Goal: Check status

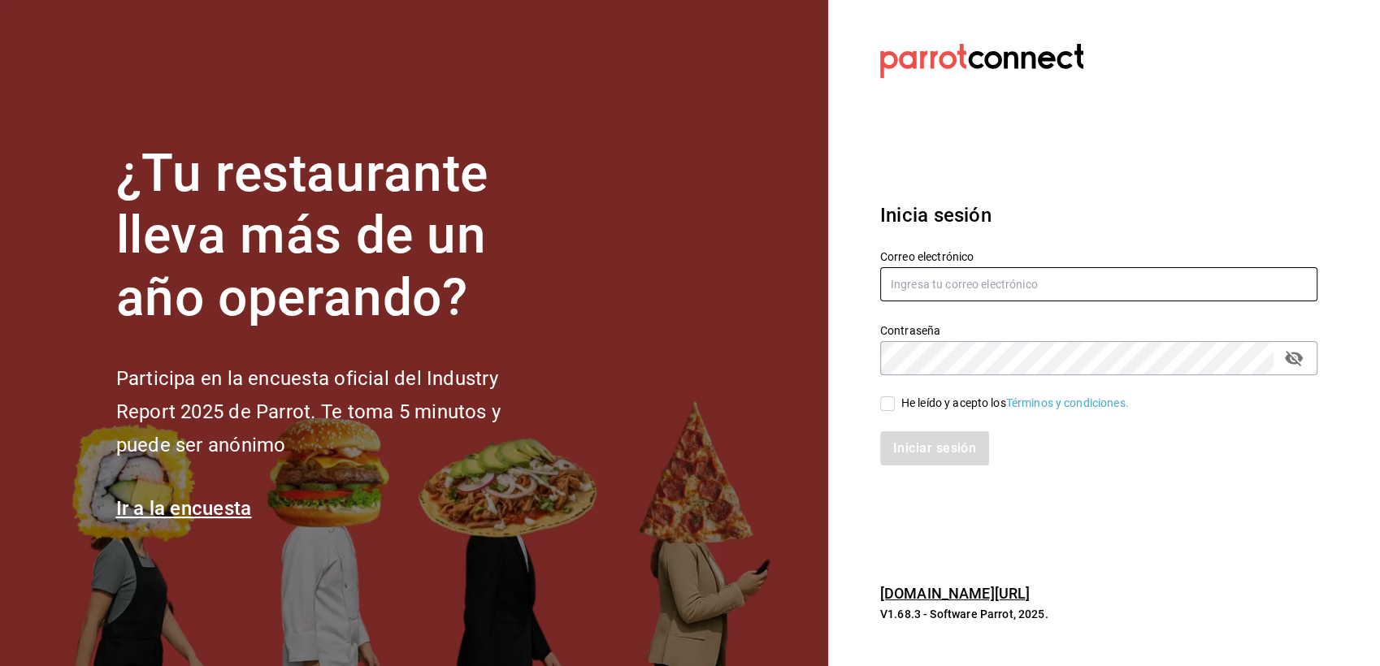
type input "[EMAIL_ADDRESS][DOMAIN_NAME]"
click at [927, 410] on div "He leído y acepto los Términos y condiciones." at bounding box center [1015, 403] width 228 height 17
click at [895, 410] on input "He leído y acepto los Términos y condiciones." at bounding box center [887, 404] width 15 height 15
checkbox input "true"
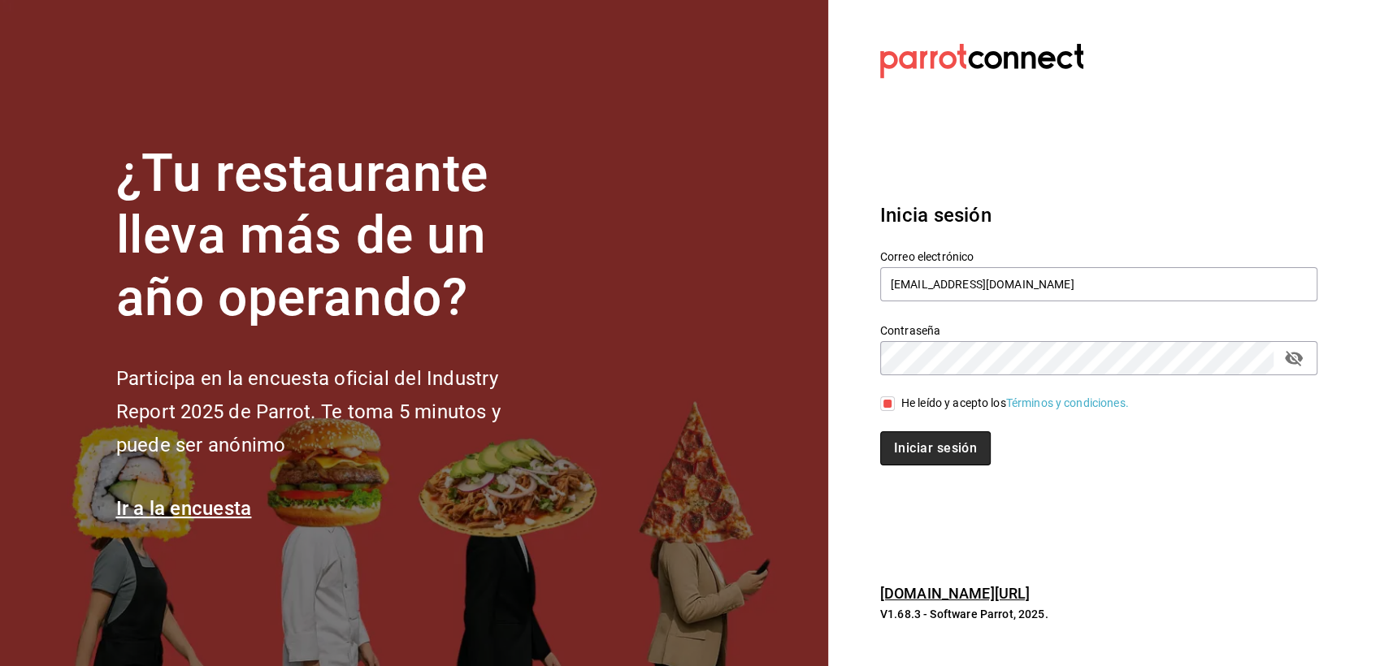
click at [925, 449] on button "Iniciar sesión" at bounding box center [935, 448] width 111 height 34
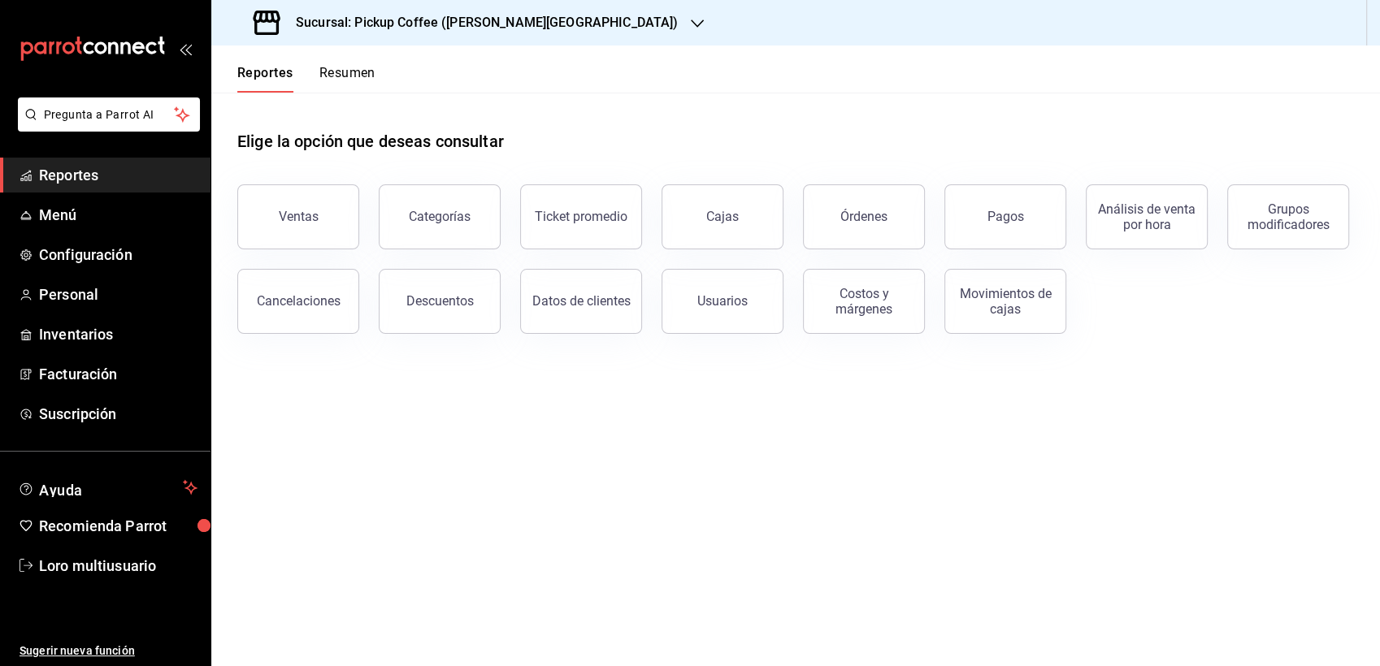
click at [338, 65] on button "Resumen" at bounding box center [347, 79] width 56 height 28
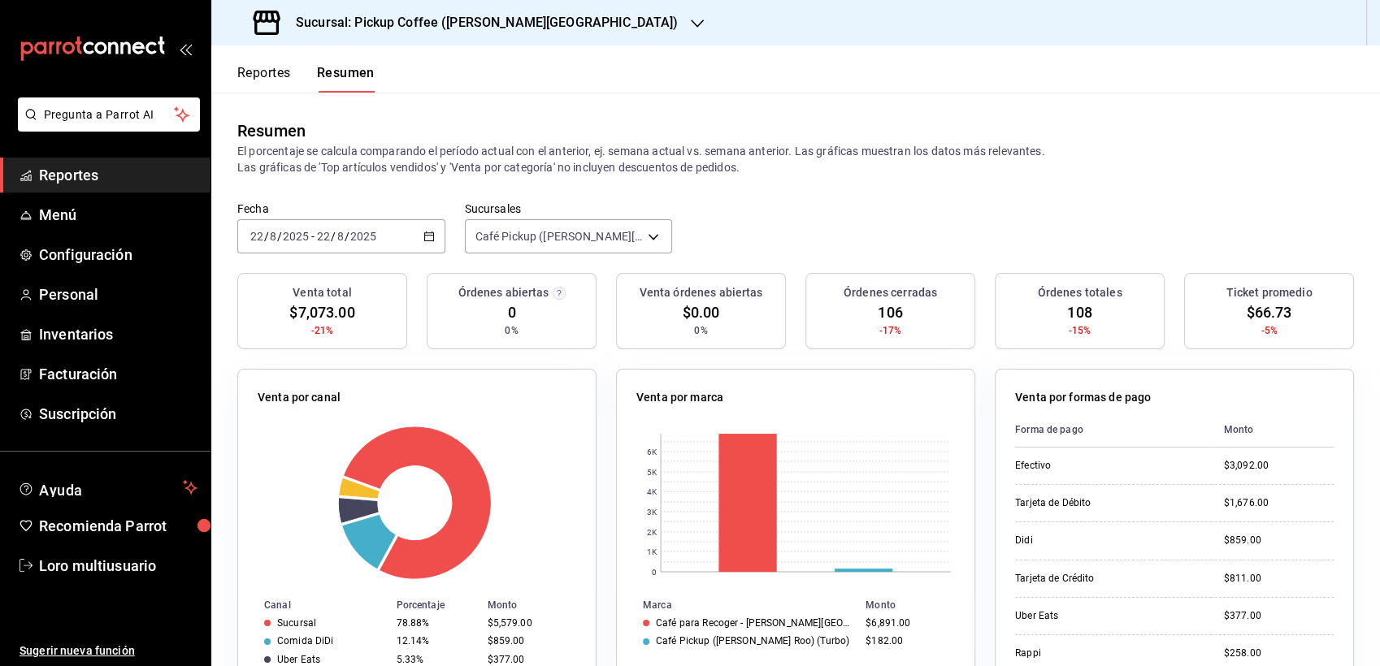
click at [378, 35] on div "Sucursal: Pickup Coffee ([PERSON_NAME][GEOGRAPHIC_DATA])" at bounding box center [467, 23] width 486 height 46
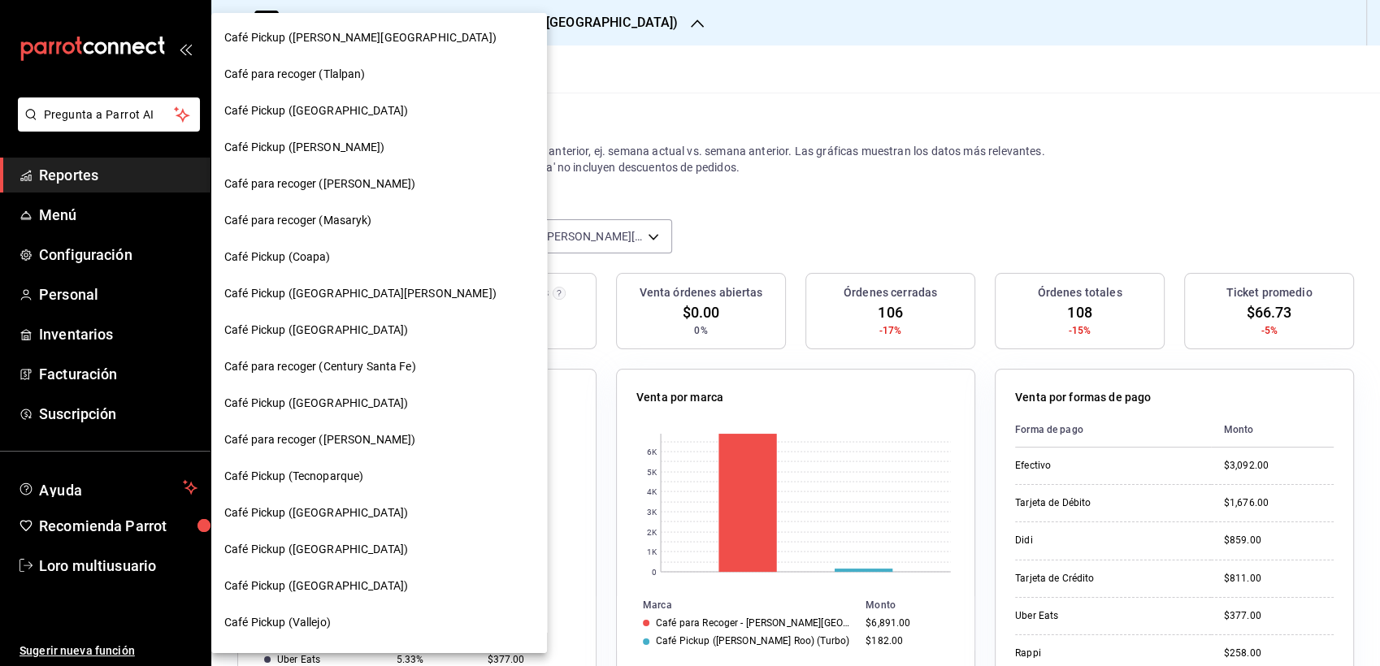
scroll to position [7, 0]
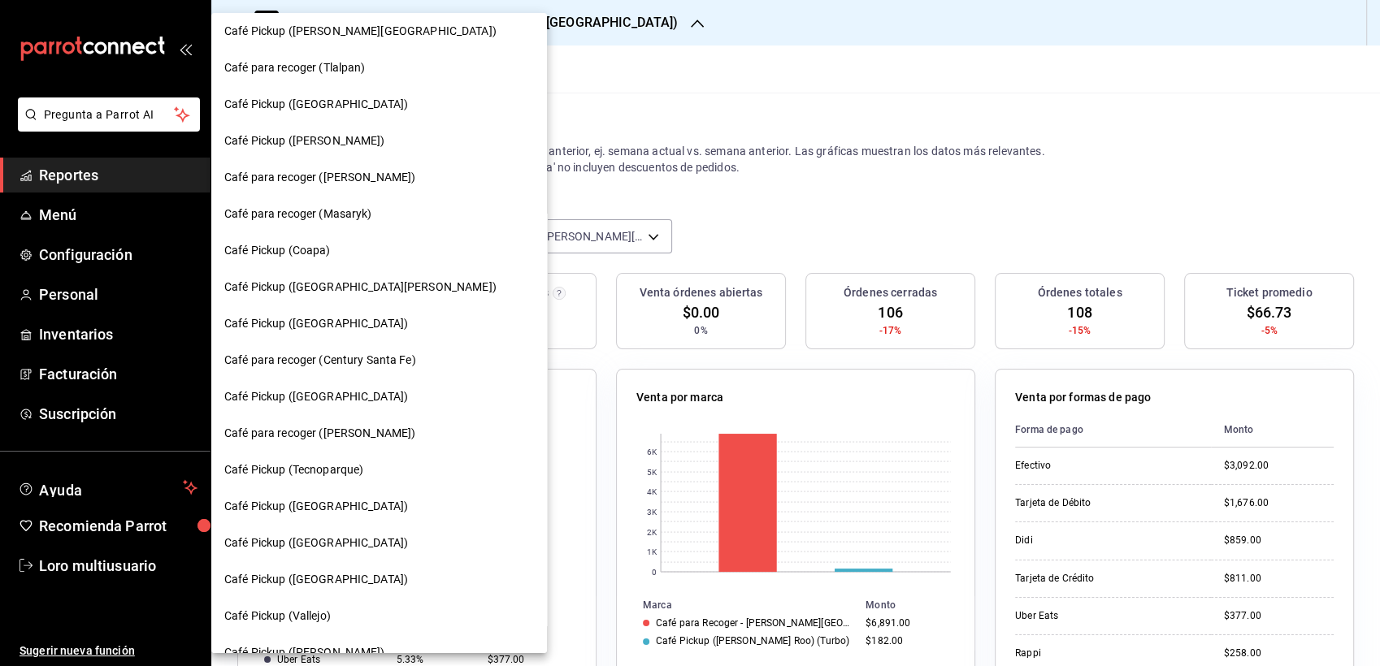
click at [261, 250] on span "Café Pickup (Coapa)" at bounding box center [277, 250] width 106 height 17
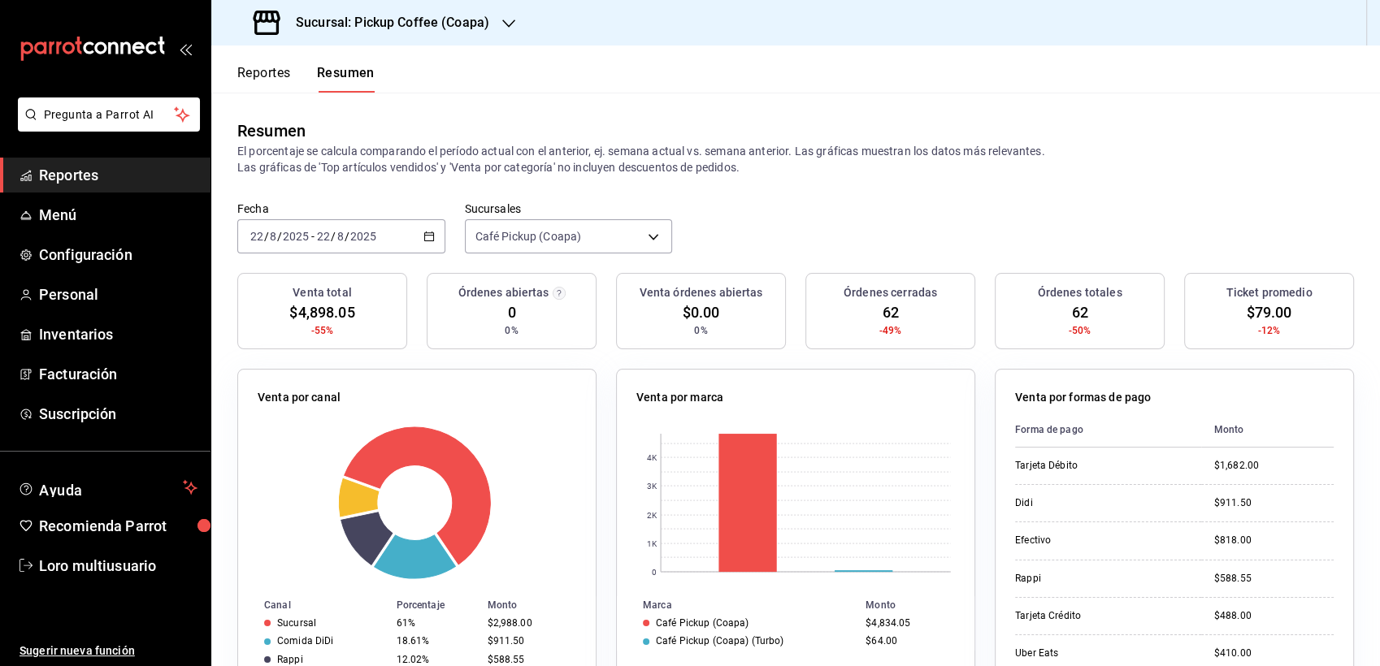
click at [351, 235] on input "2025" at bounding box center [363, 236] width 28 height 13
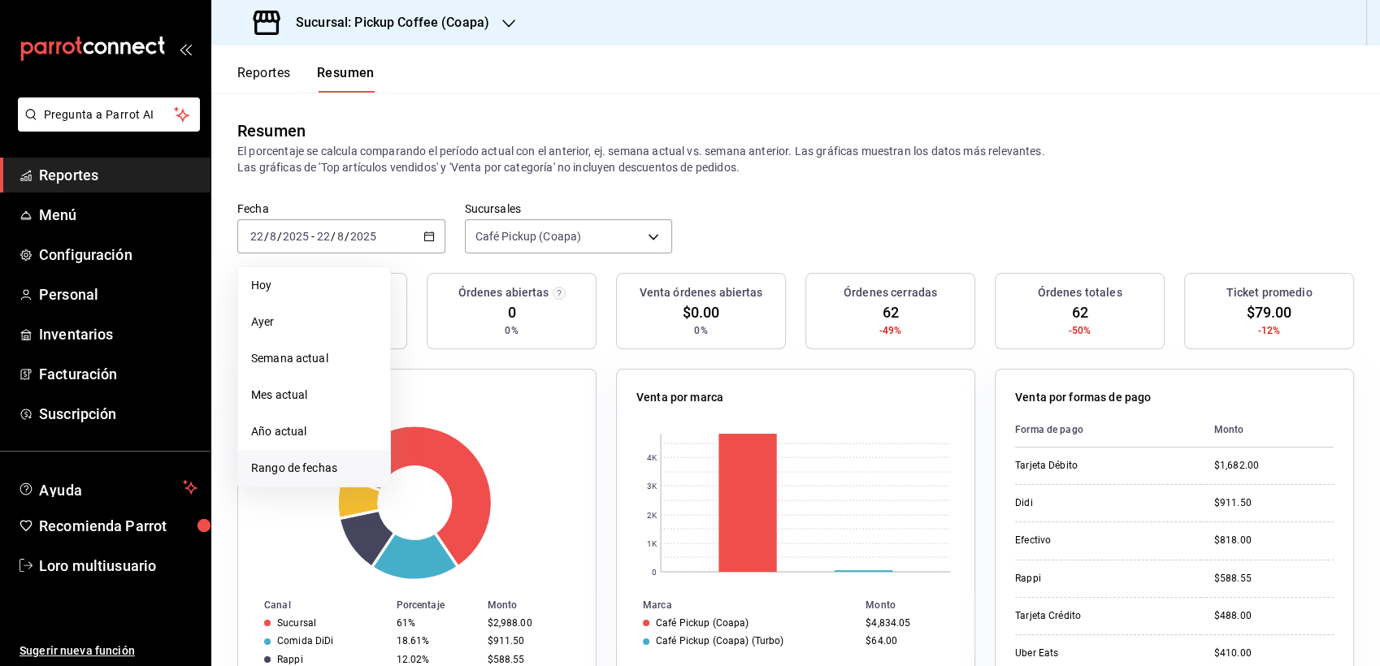
click at [302, 460] on span "Rango de fechas" at bounding box center [314, 468] width 126 height 17
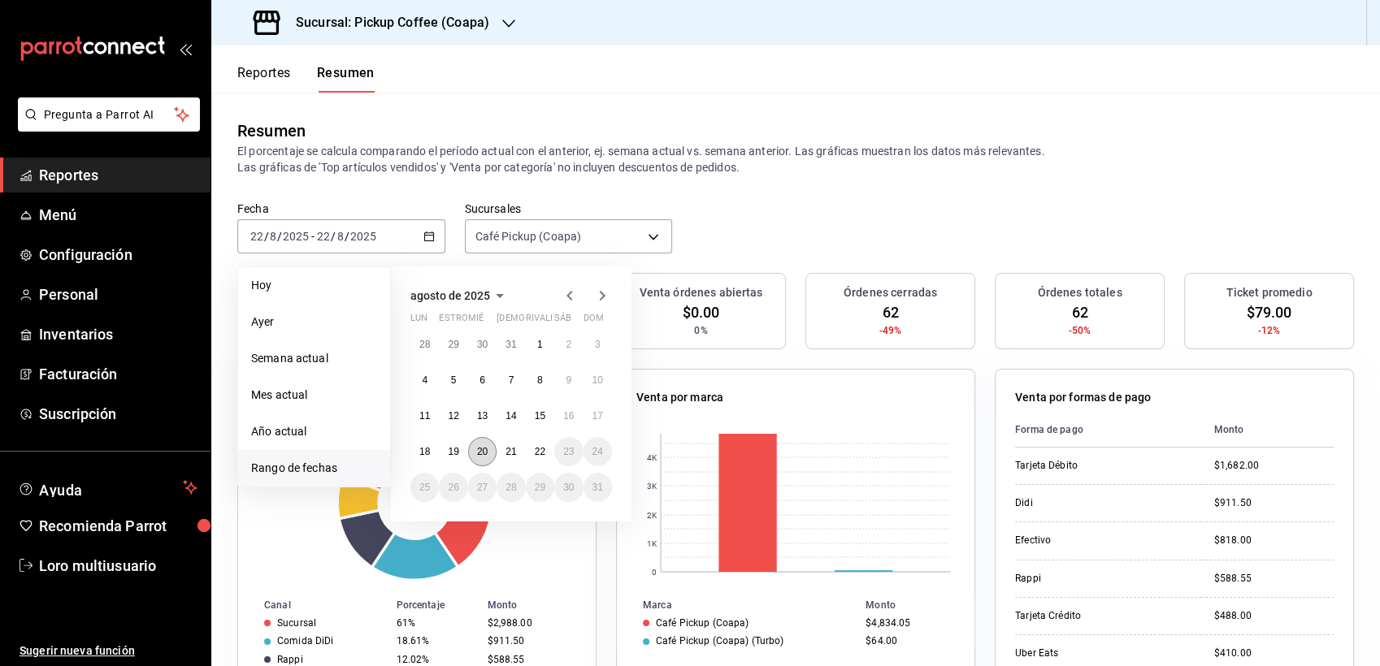
click at [481, 440] on button "20" at bounding box center [482, 451] width 28 height 29
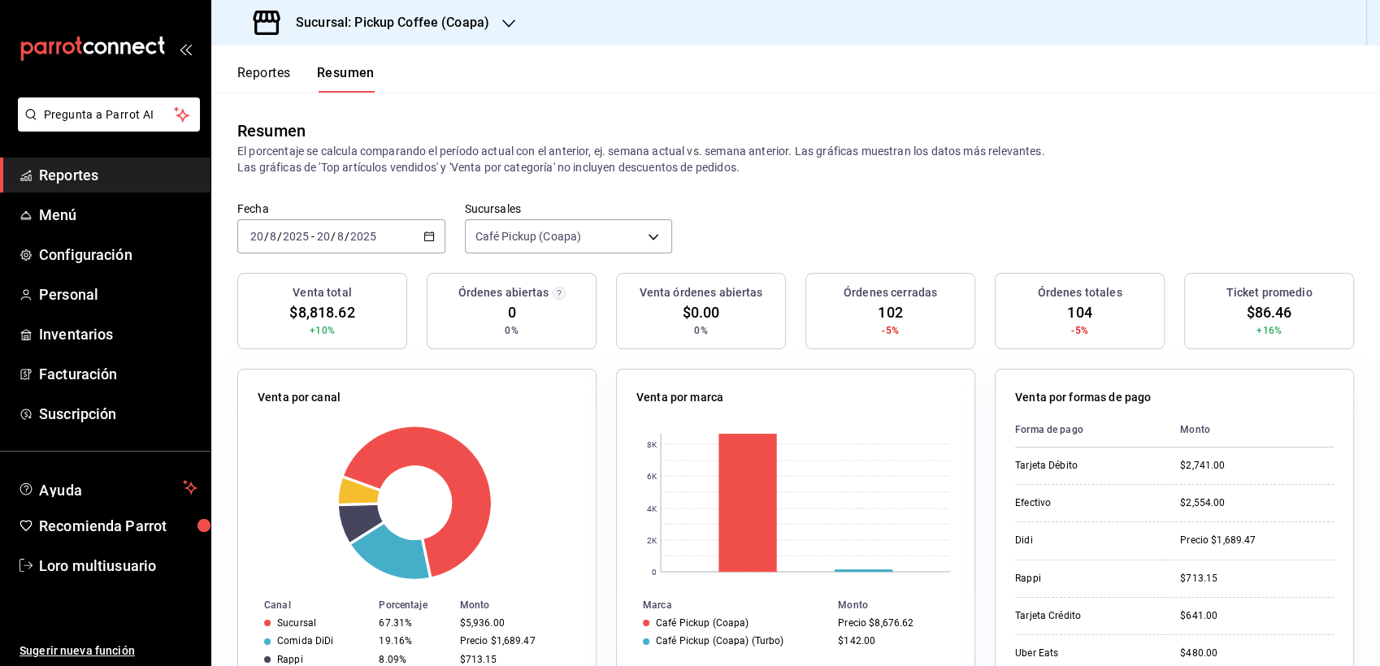
click at [323, 252] on div "[DATE] [DATE] - [DATE] [DATE]" at bounding box center [341, 236] width 208 height 34
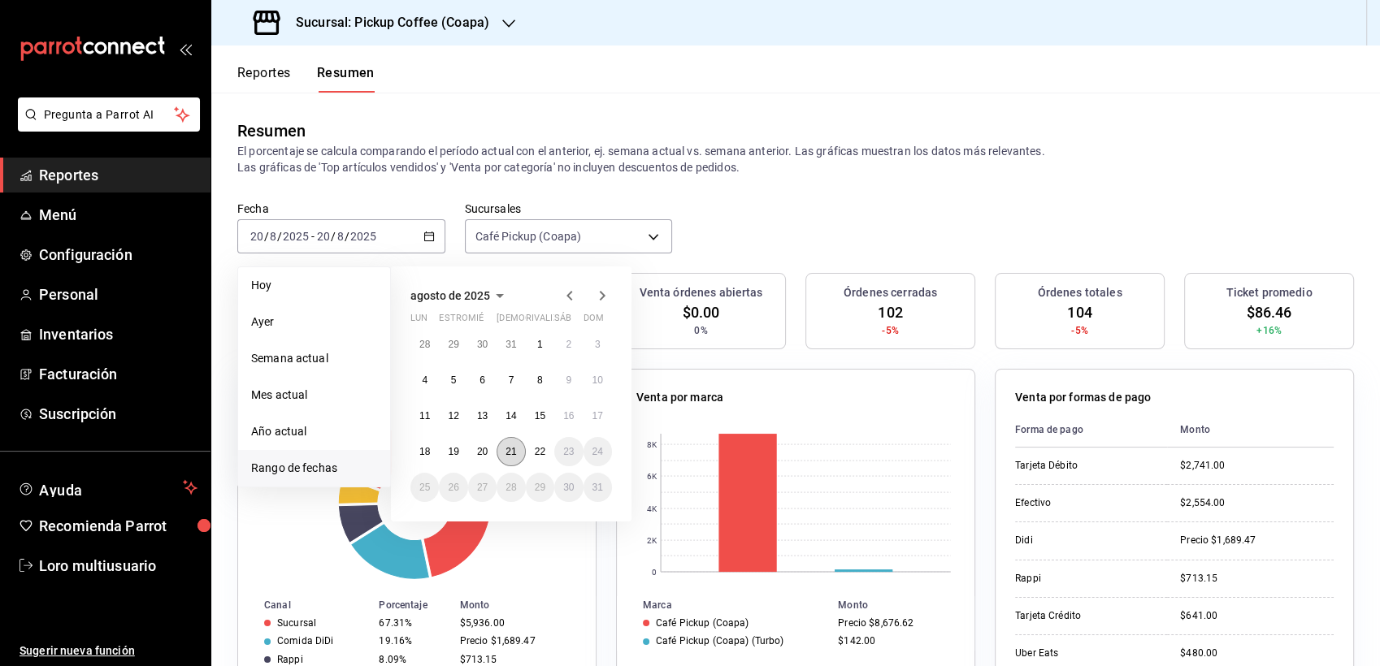
click at [503, 444] on button "21" at bounding box center [510, 451] width 28 height 29
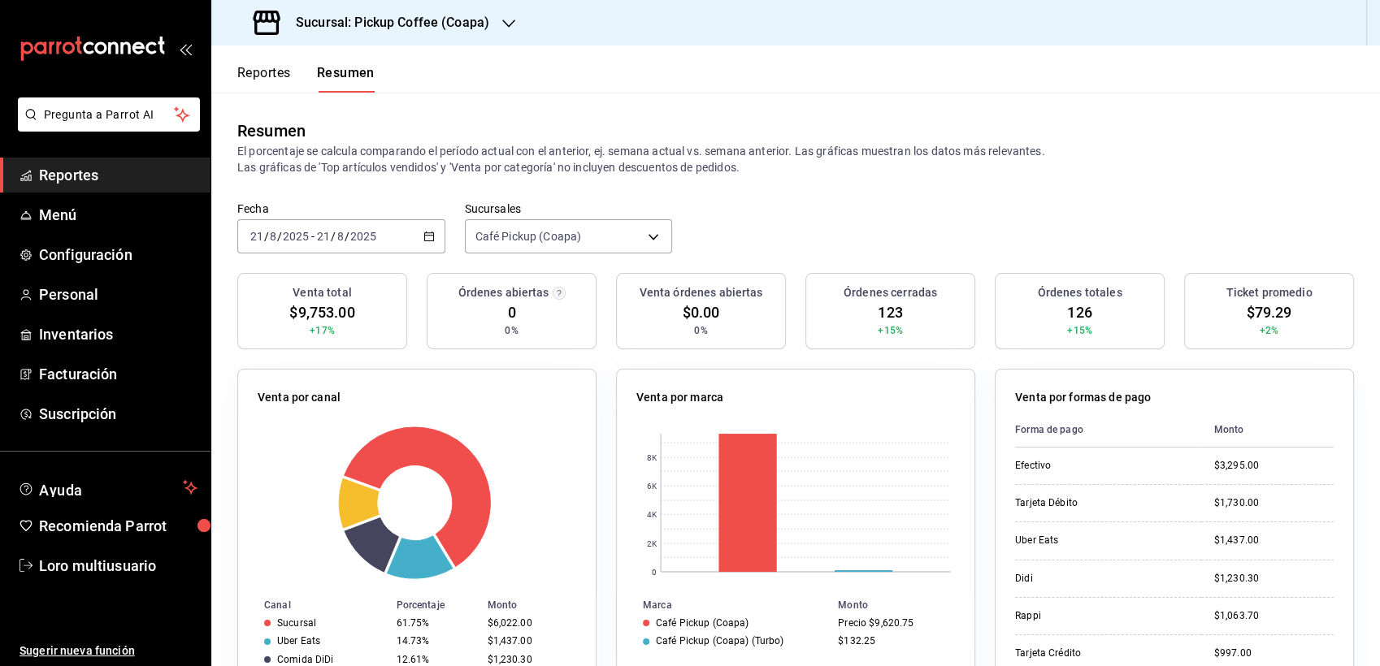
click at [369, 26] on h3 "Sucursal: Pickup Coffee (Coapa)" at bounding box center [386, 23] width 206 height 20
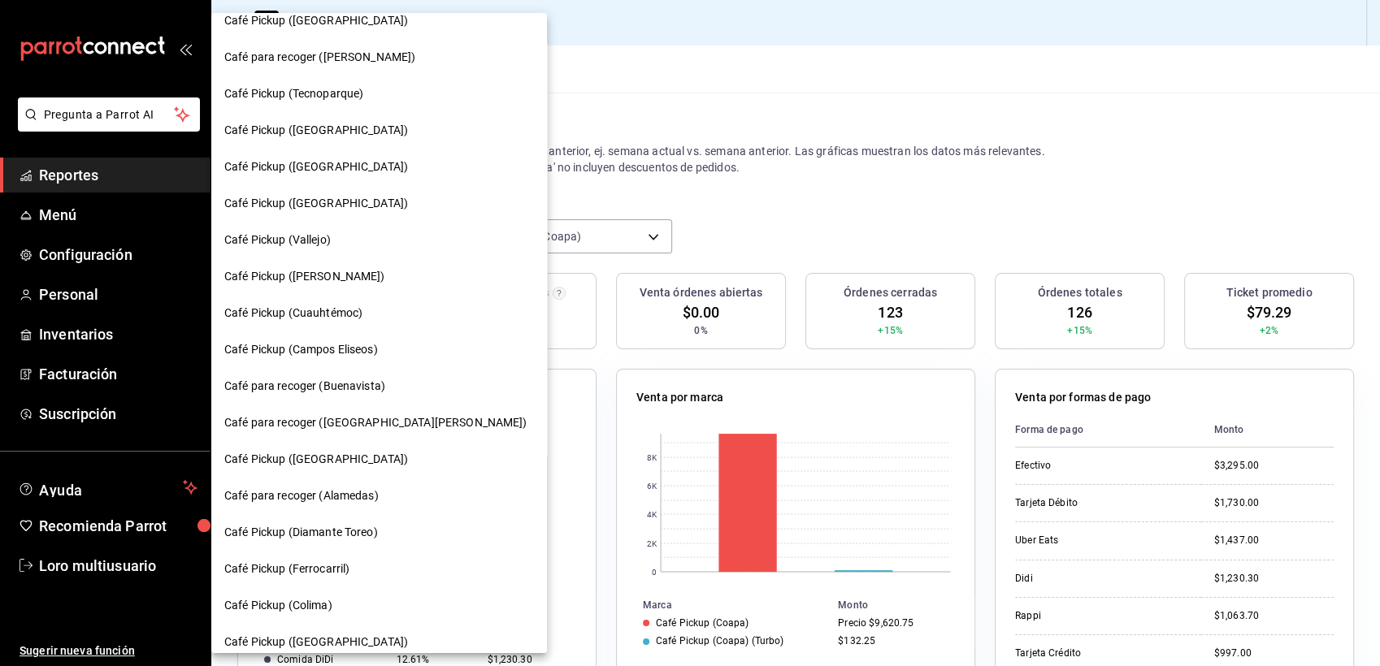
scroll to position [447, 0]
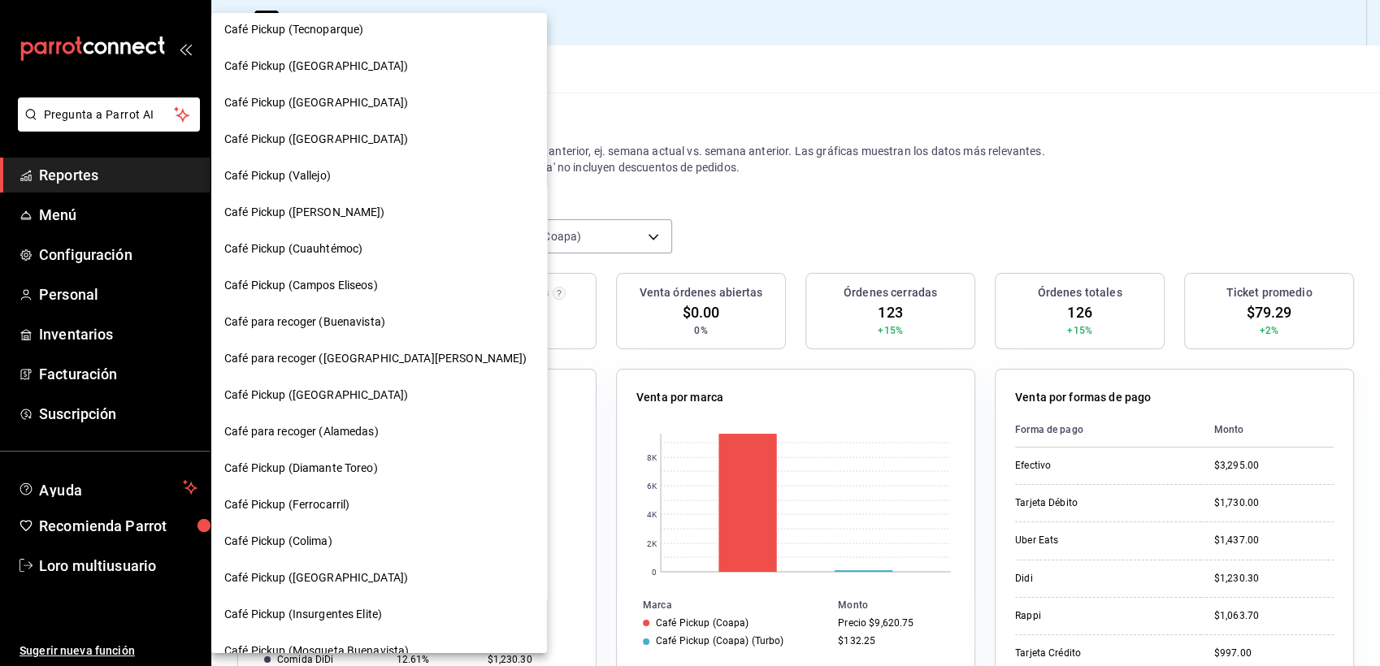
click at [344, 426] on span "Café para recoger (Alamedas)" at bounding box center [301, 431] width 154 height 17
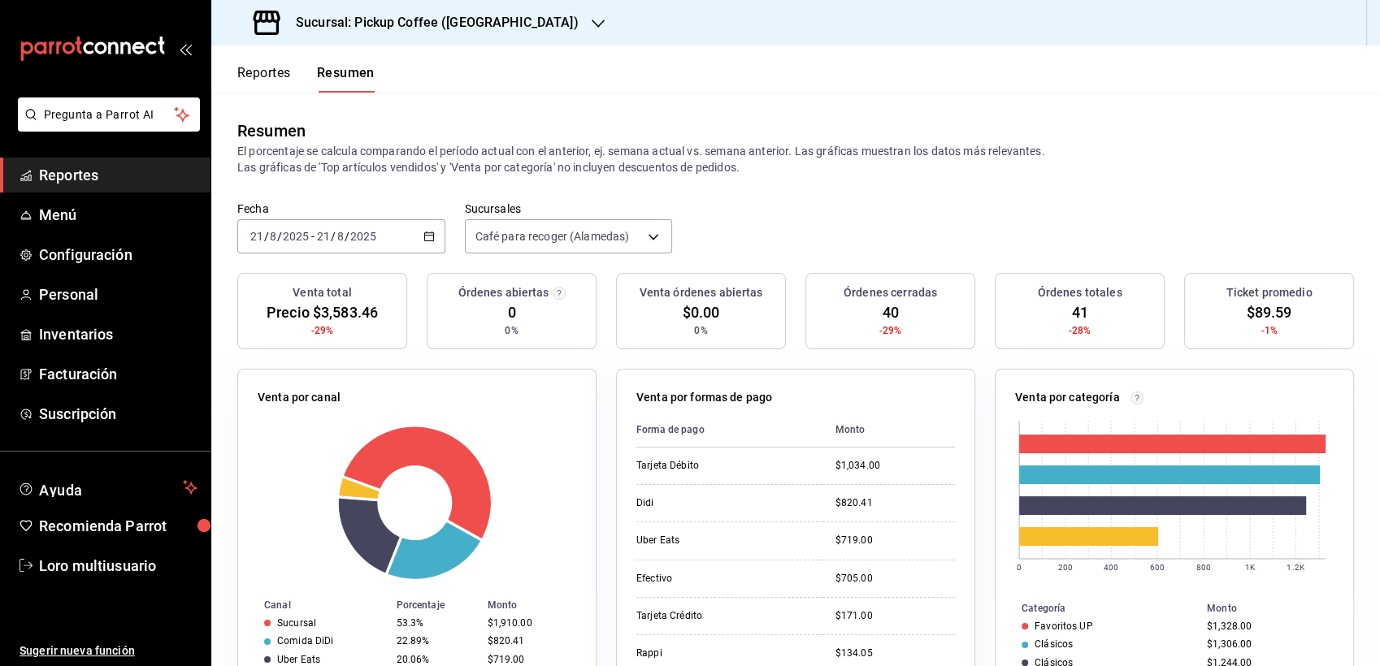
click at [492, 7] on div "Sucursal: Pickup Coffee ([GEOGRAPHIC_DATA])" at bounding box center [417, 23] width 387 height 46
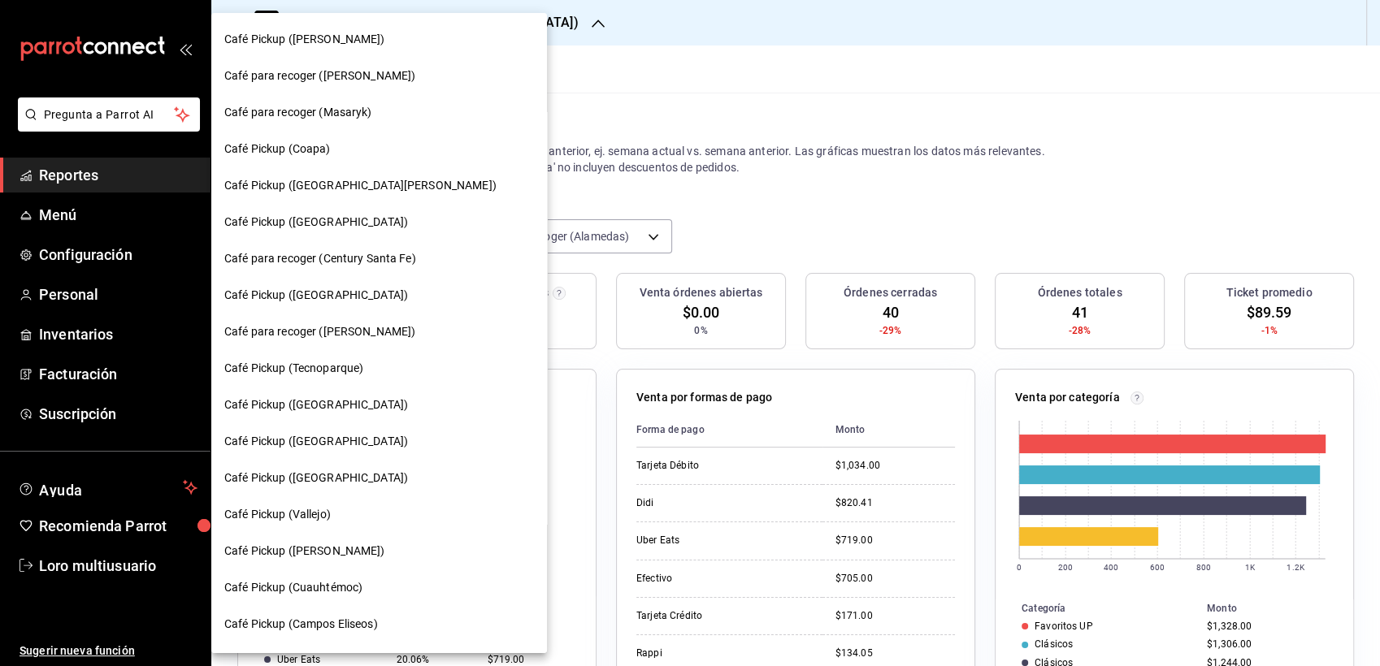
scroll to position [0, 0]
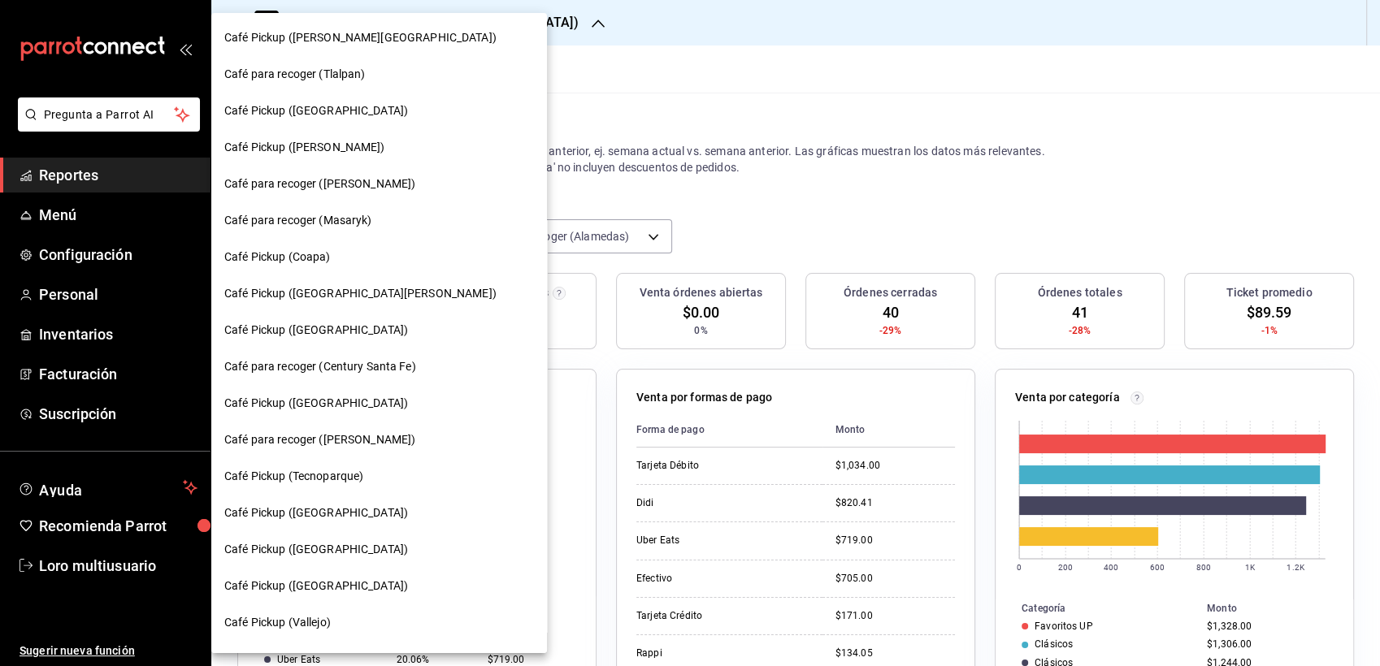
click at [422, 30] on div "Café Pickup ([PERSON_NAME][GEOGRAPHIC_DATA])" at bounding box center [379, 37] width 310 height 17
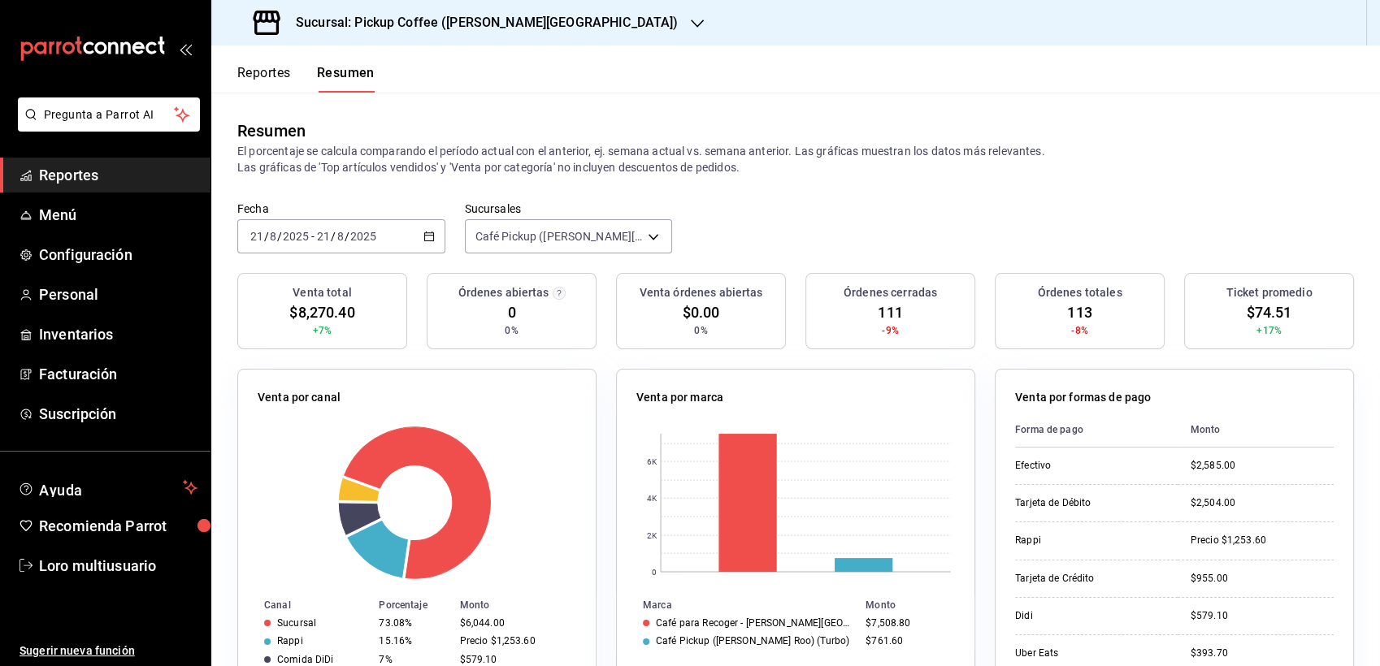
click at [383, 247] on div "[DATE] [DATE] - [DATE] [DATE]" at bounding box center [341, 236] width 208 height 34
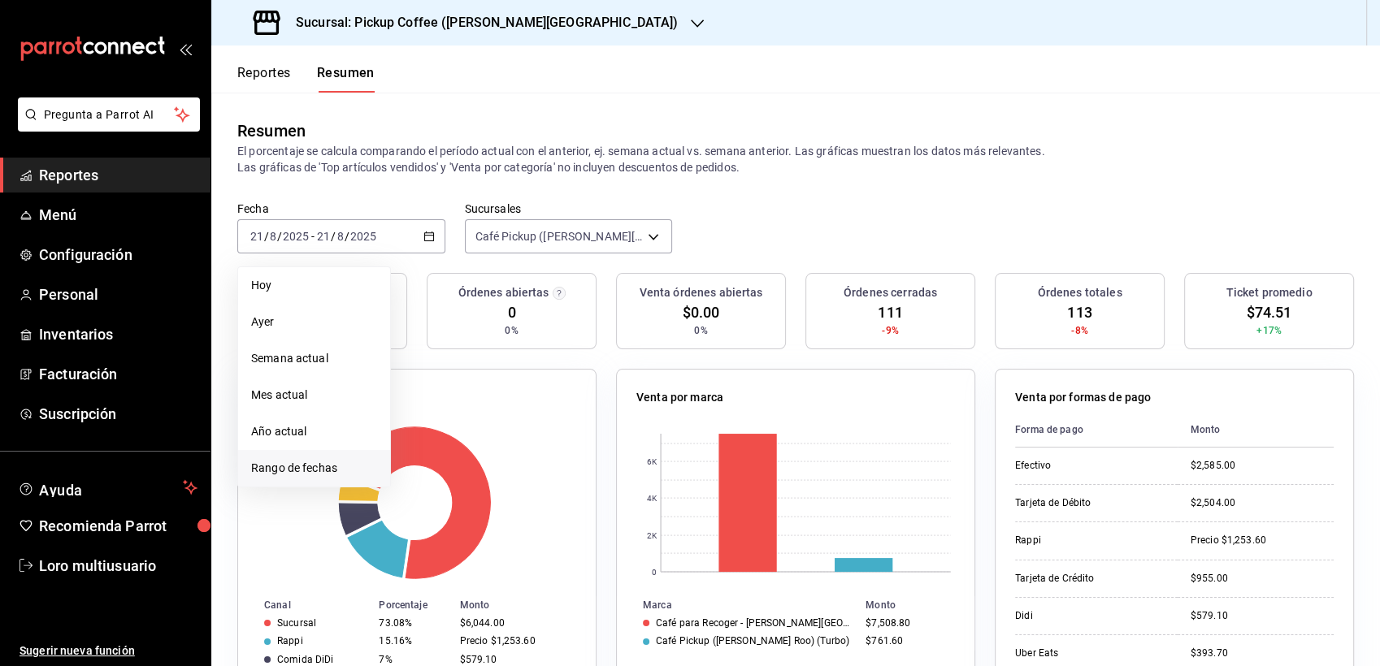
click at [306, 471] on span "Rango de fechas" at bounding box center [314, 468] width 126 height 17
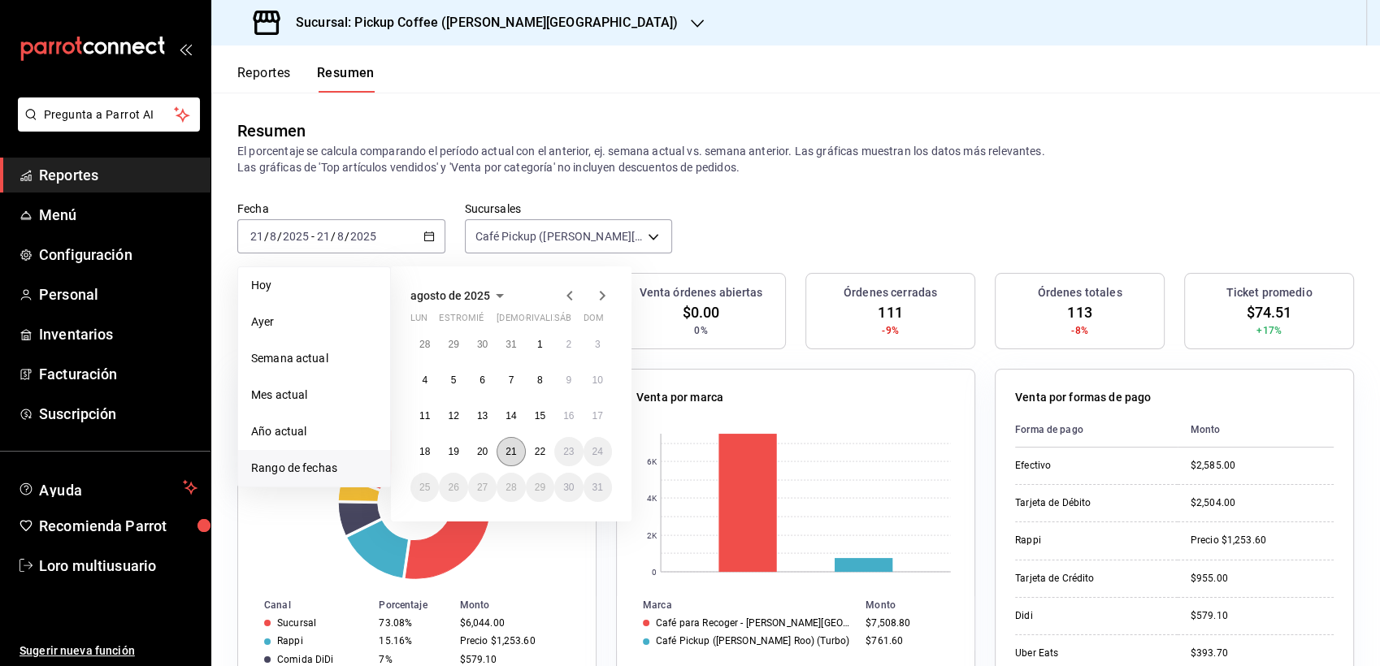
click at [508, 453] on abbr "21" at bounding box center [510, 451] width 11 height 11
